Goal: Task Accomplishment & Management: Manage account settings

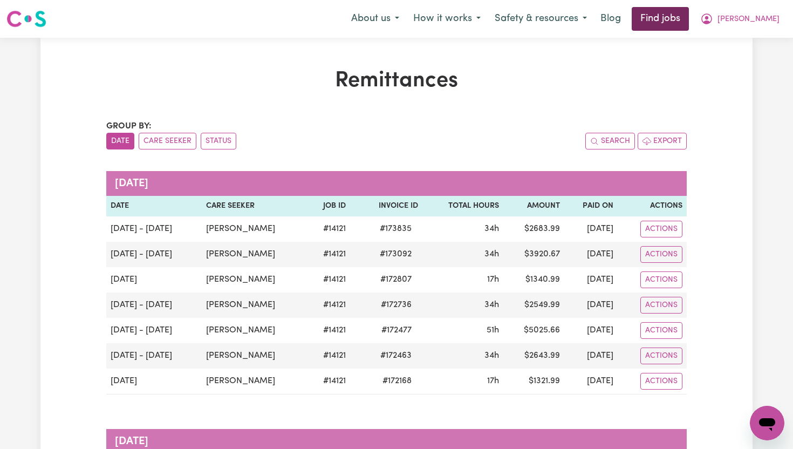
click at [689, 17] on link "Find jobs" at bounding box center [659, 19] width 57 height 24
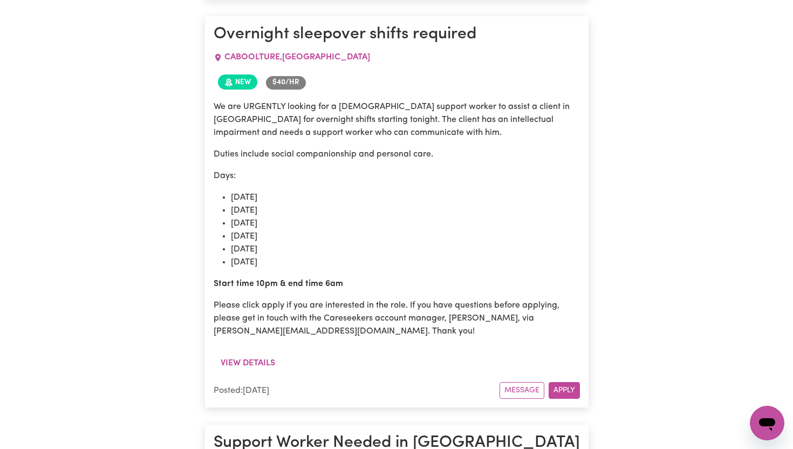
scroll to position [1511, 0]
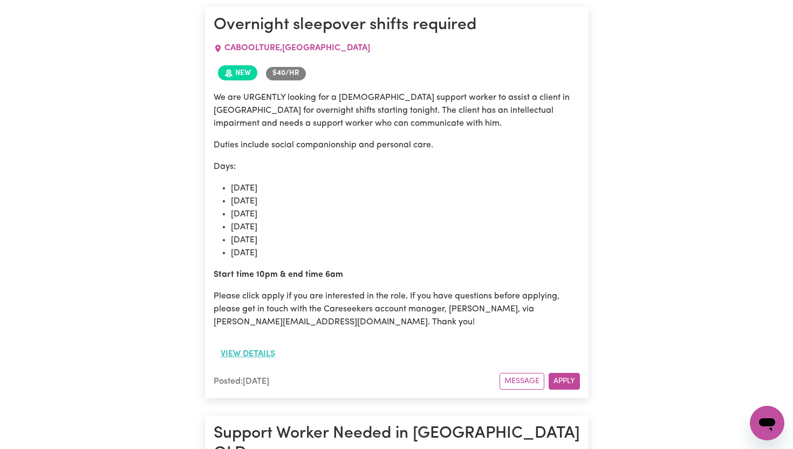
click at [249, 343] on button "View details" at bounding box center [248, 353] width 68 height 20
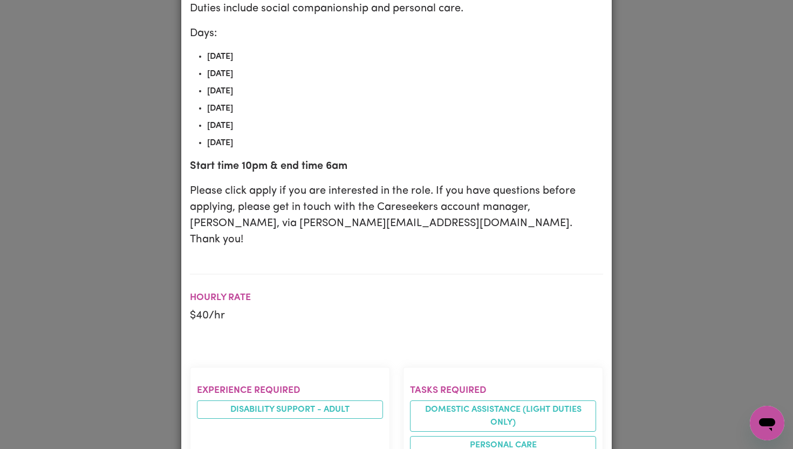
scroll to position [0, 0]
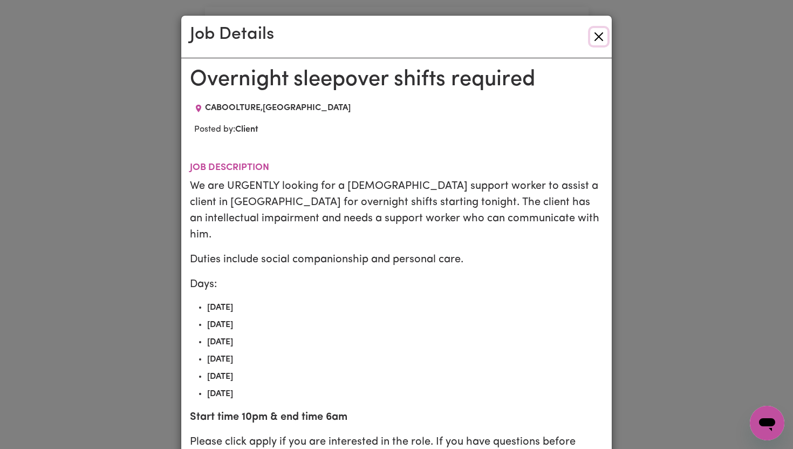
click at [602, 33] on button "Close" at bounding box center [598, 36] width 17 height 17
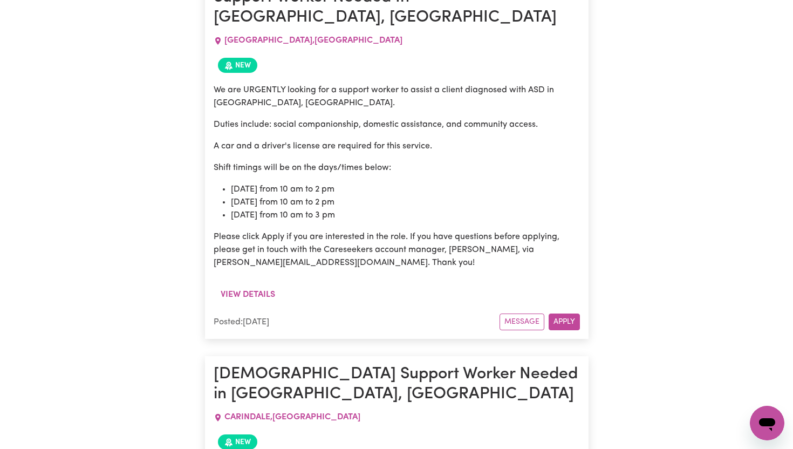
scroll to position [2242, 0]
click at [239, 284] on button "View details" at bounding box center [248, 294] width 68 height 20
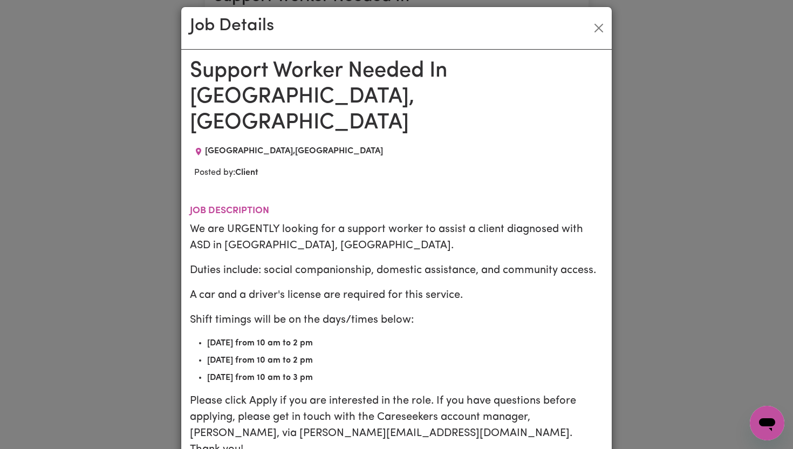
scroll to position [0, 0]
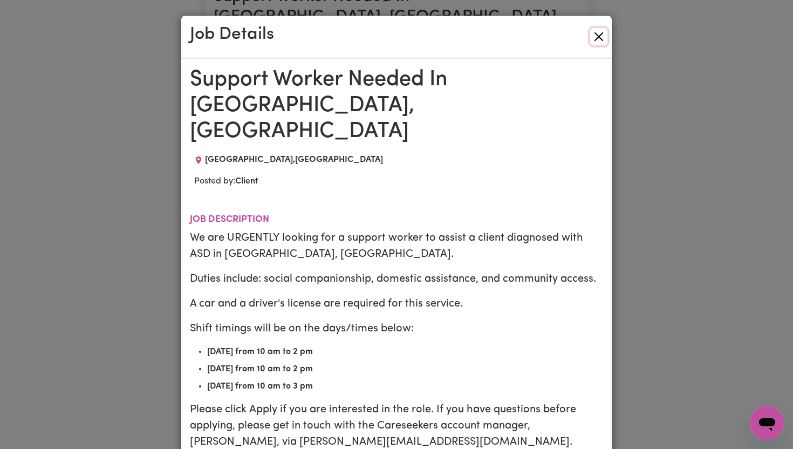
click at [602, 38] on button "Close" at bounding box center [598, 36] width 17 height 17
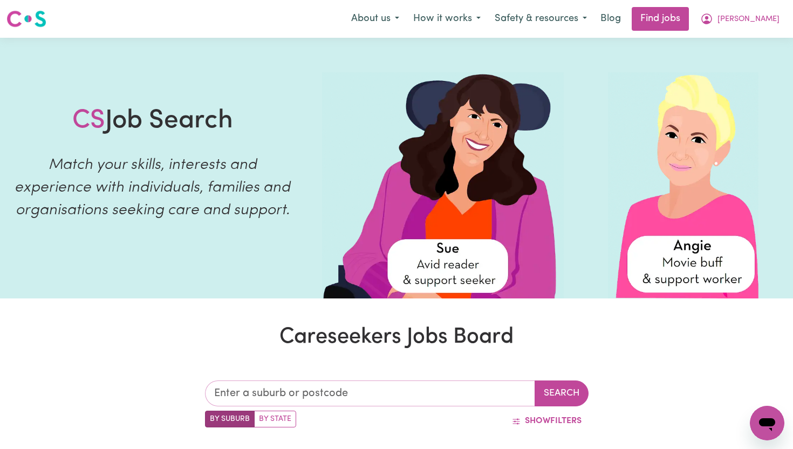
click at [332, 391] on input "text" at bounding box center [370, 393] width 330 height 26
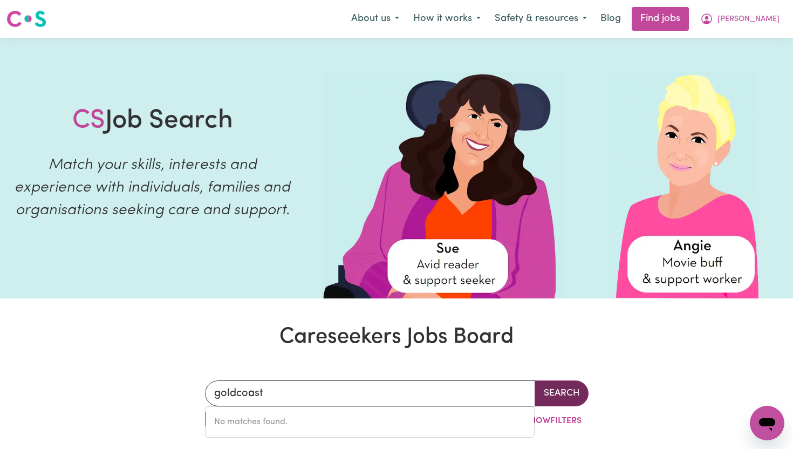
click at [559, 395] on button "Search" at bounding box center [561, 393] width 54 height 26
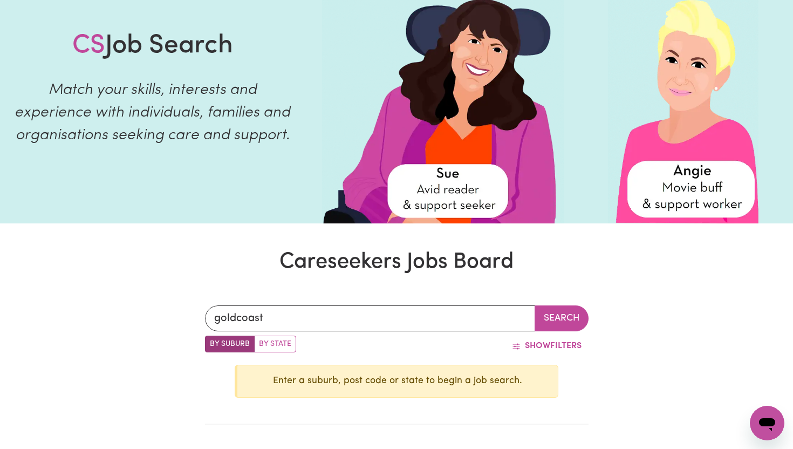
scroll to position [80, 0]
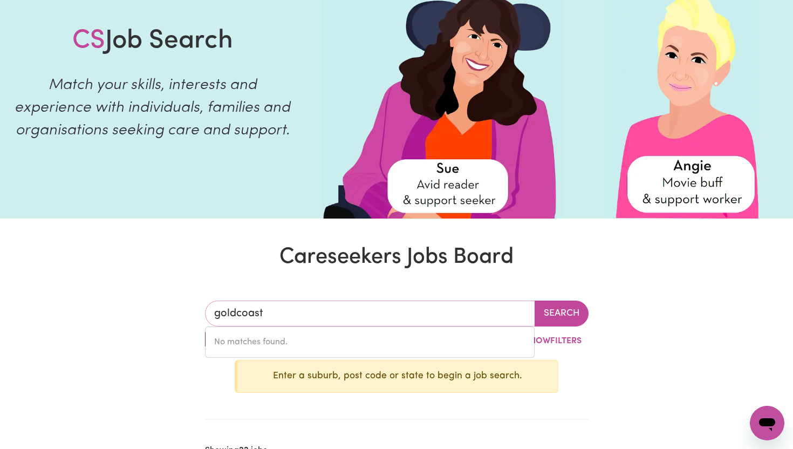
click at [305, 318] on input "goldcoast" at bounding box center [370, 313] width 330 height 26
type input "g"
type input "Sout"
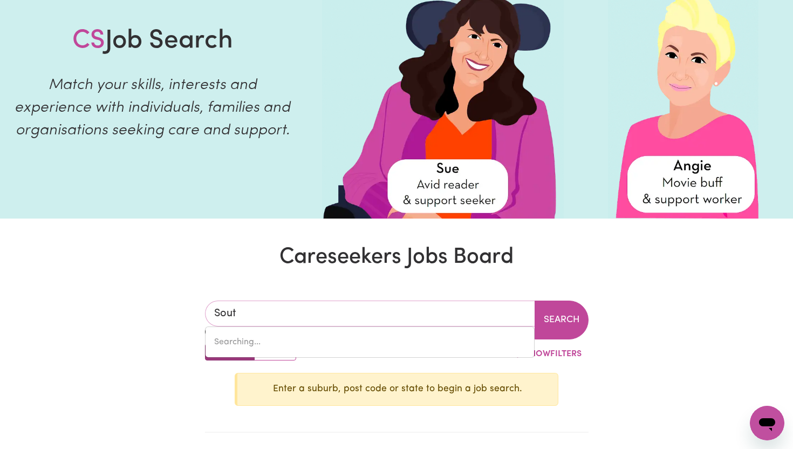
type input "SoutH ALBURY, [GEOGRAPHIC_DATA], 2640"
type input "South"
type input "[GEOGRAPHIC_DATA], [GEOGRAPHIC_DATA], 2640"
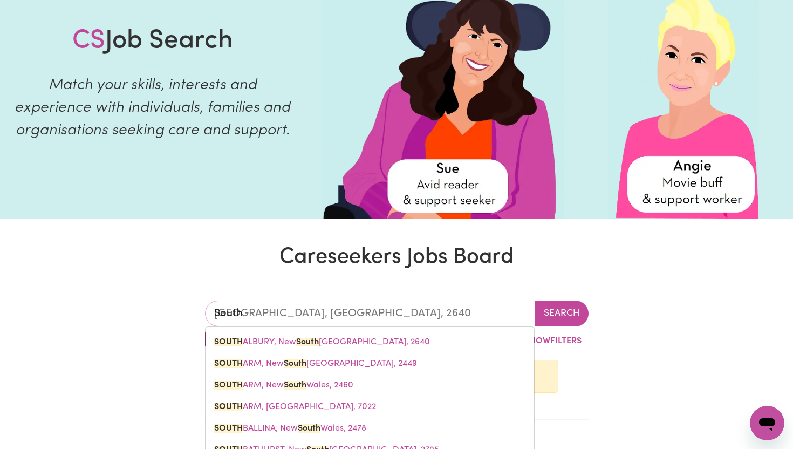
type input "Southp"
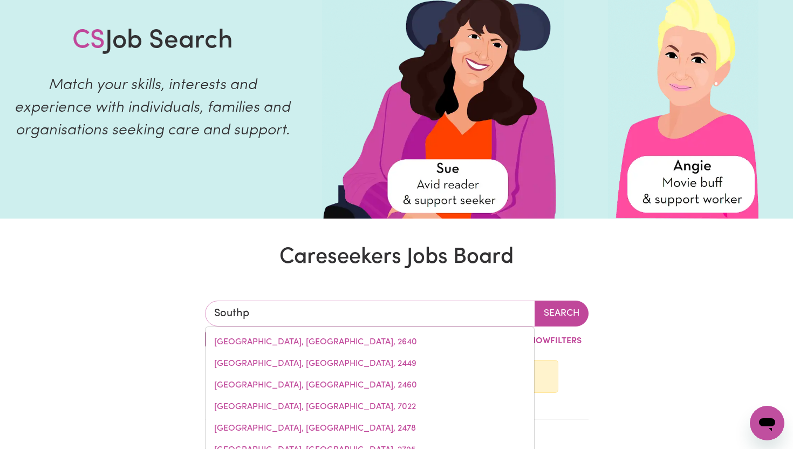
type input "Southpo"
type input "[GEOGRAPHIC_DATA], [GEOGRAPHIC_DATA], 0822"
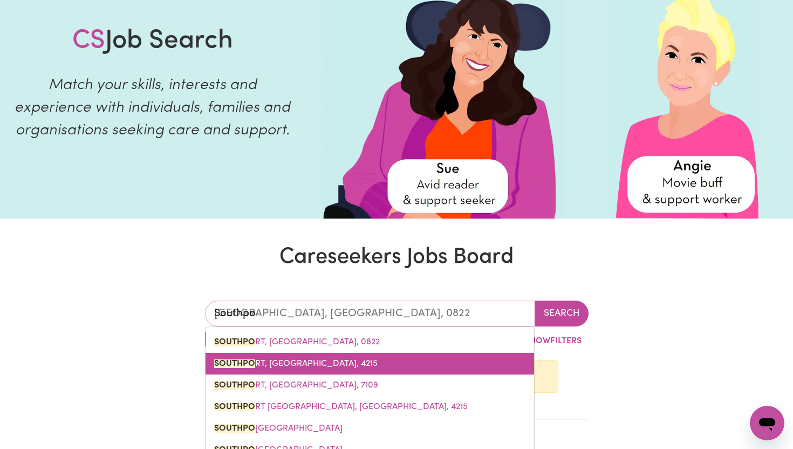
click at [315, 368] on link "[GEOGRAPHIC_DATA], 4215" at bounding box center [369, 364] width 328 height 22
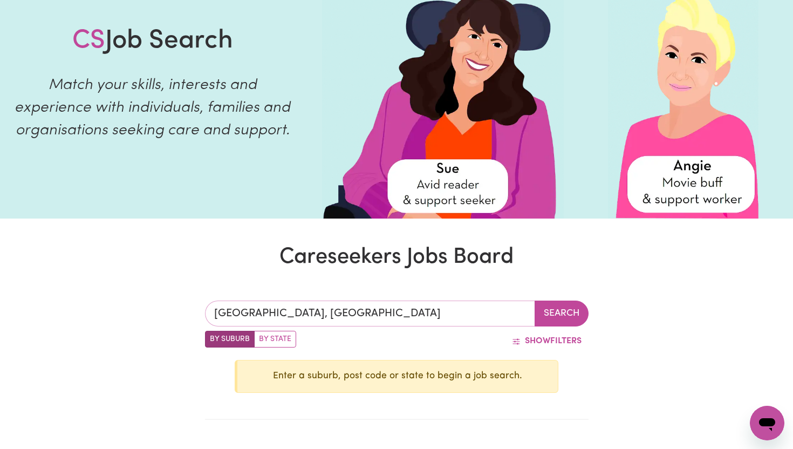
click at [376, 314] on input "[GEOGRAPHIC_DATA], [GEOGRAPHIC_DATA]" at bounding box center [370, 313] width 330 height 26
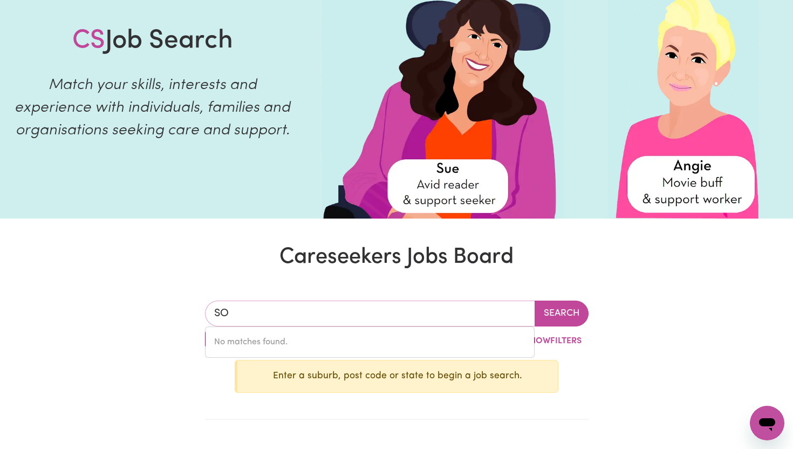
type input "S"
type input "Lab"
type input "LabERTOUCHE, Victoria, 3816"
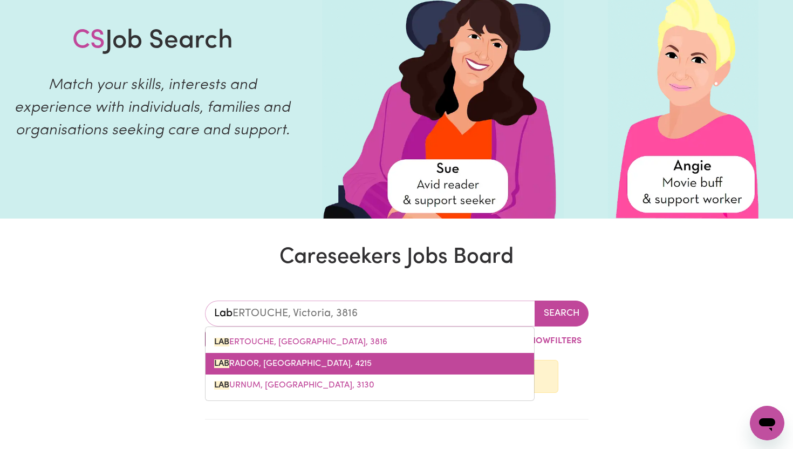
click at [332, 362] on span "LAB RADOR, [GEOGRAPHIC_DATA], 4215" at bounding box center [292, 363] width 157 height 9
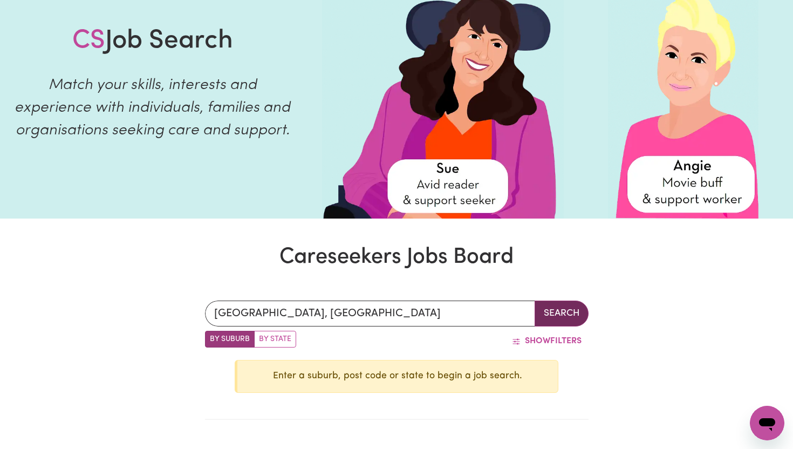
click at [566, 319] on button "Search" at bounding box center [561, 313] width 54 height 26
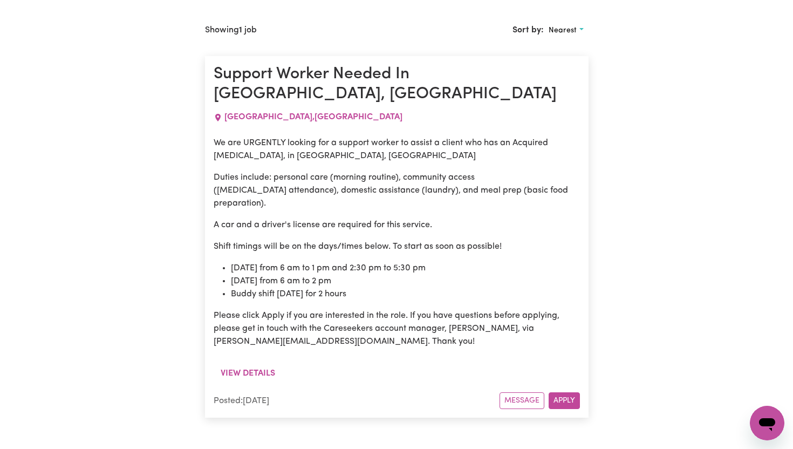
scroll to position [465, 0]
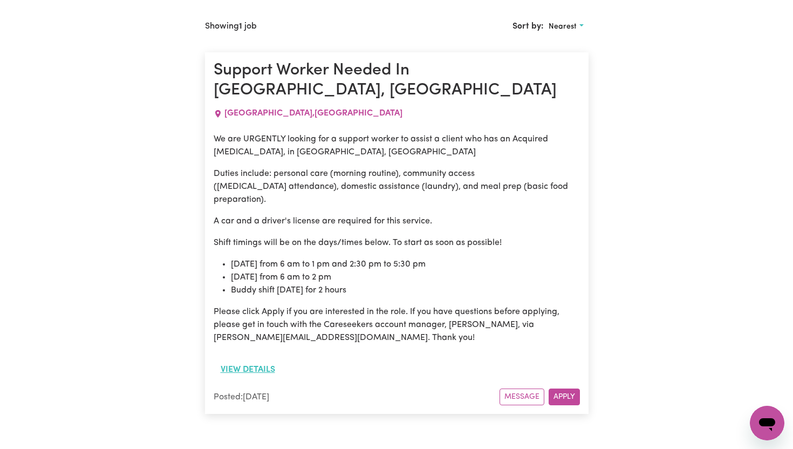
click at [240, 359] on button "View details" at bounding box center [248, 369] width 68 height 20
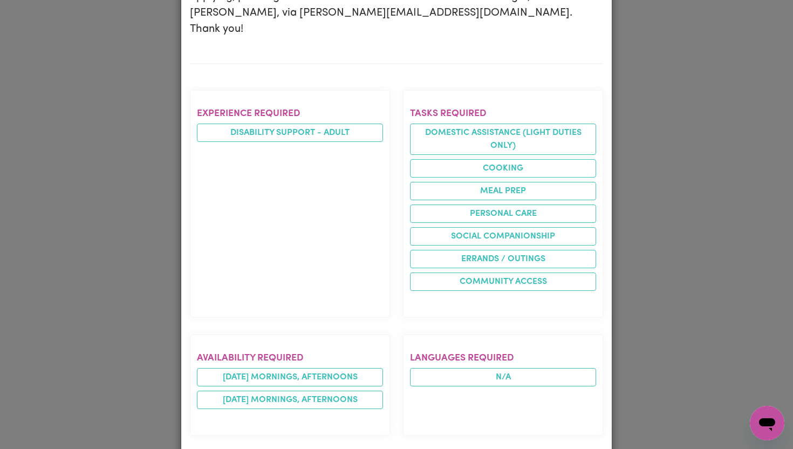
scroll to position [0, 0]
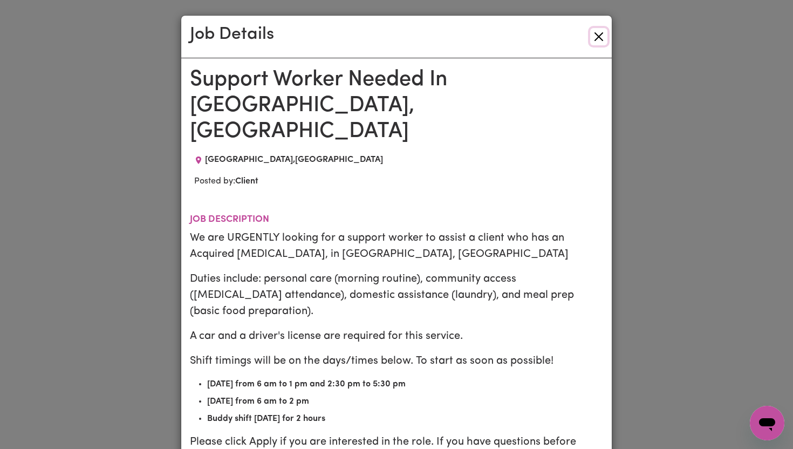
click at [602, 38] on button "Close" at bounding box center [598, 36] width 17 height 17
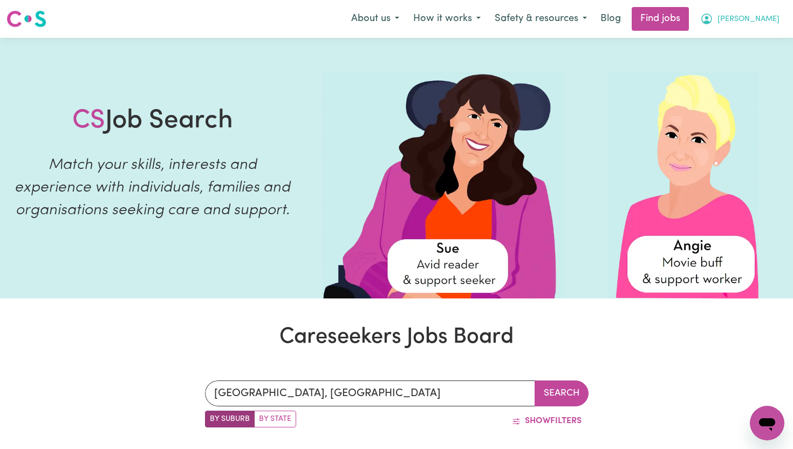
click at [770, 23] on span "[PERSON_NAME]" at bounding box center [748, 19] width 62 height 12
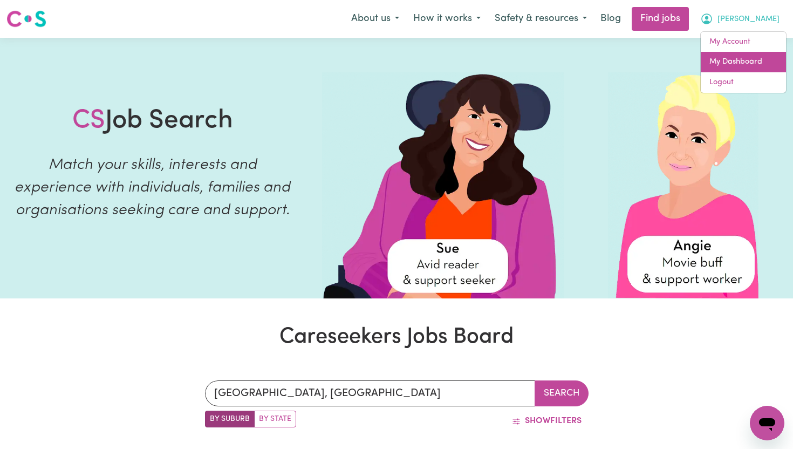
click at [750, 66] on link "My Dashboard" at bounding box center [742, 62] width 85 height 20
